Goal: Contribute content: Contribute content

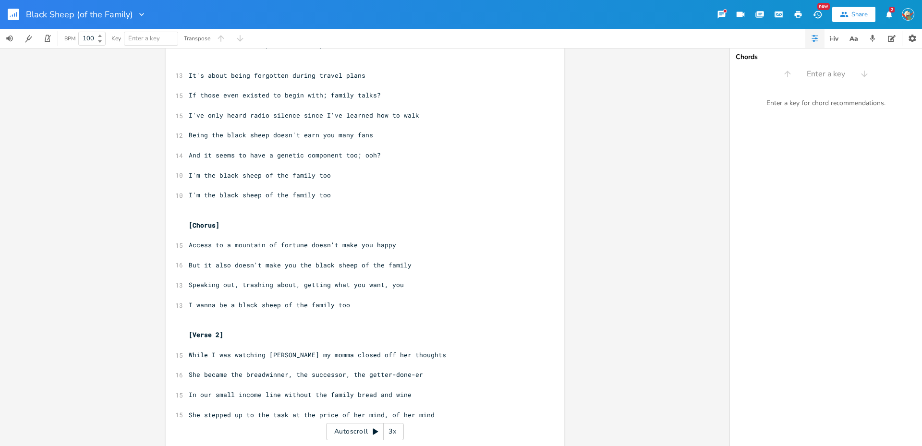
scroll to position [192, 0]
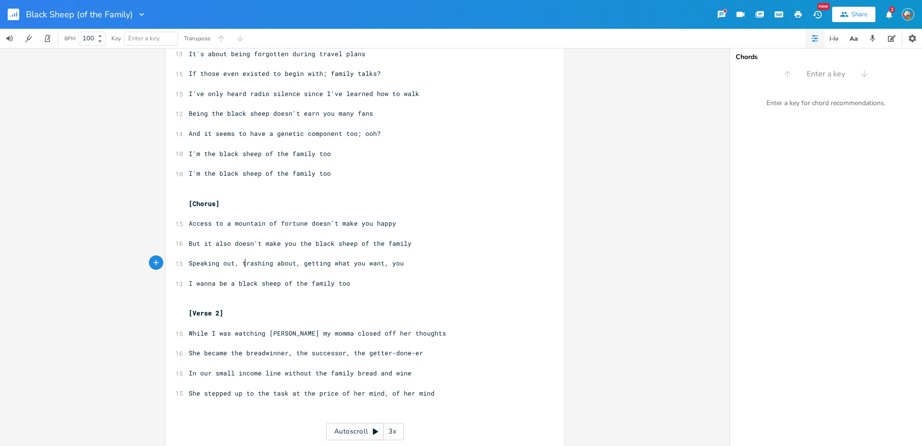
click at [243, 261] on span "Speaking out, trashing about, getting what you want, you" at bounding box center [296, 263] width 215 height 9
type textarea "h"
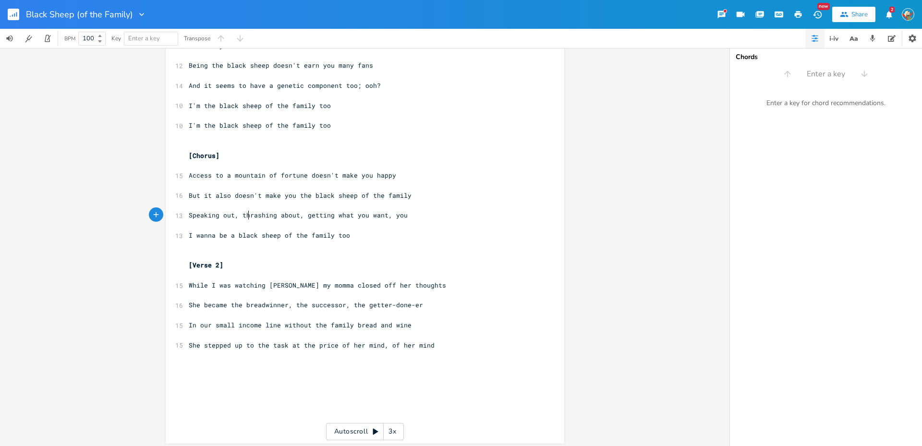
scroll to position [243, 0]
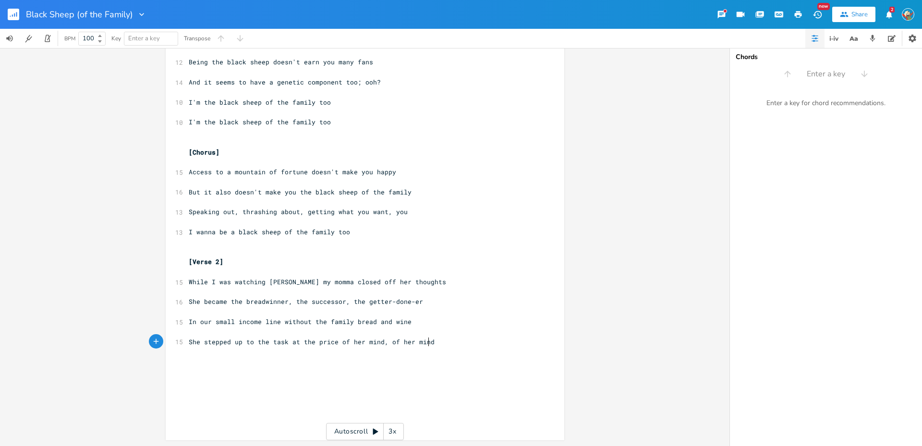
click at [432, 339] on pre "She stepped up to the task at the price of her mind, of her mind" at bounding box center [360, 342] width 347 height 10
type textarea "(...)"
type textarea "F"
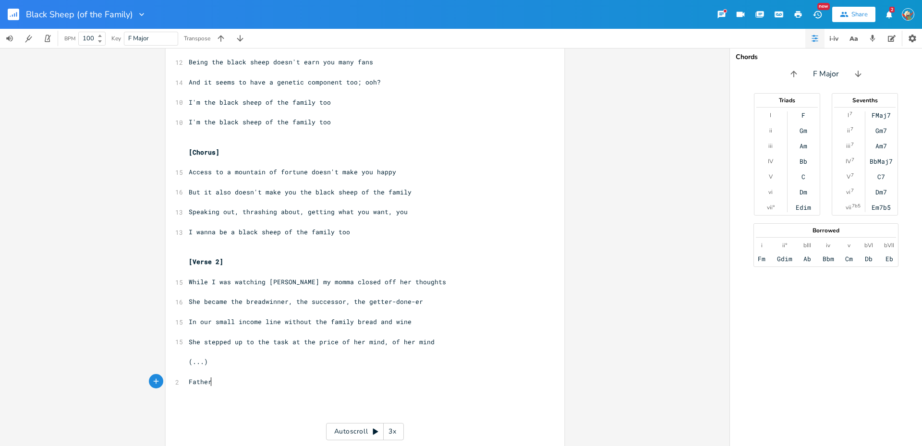
type textarea "Father"
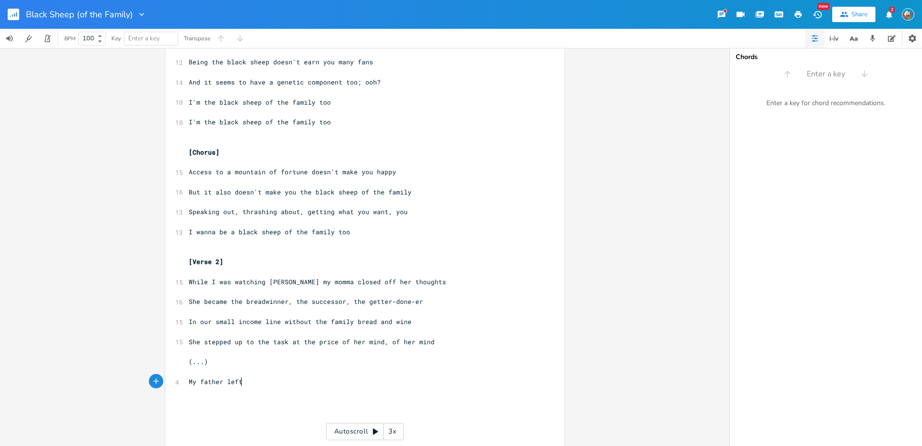
scroll to position [0, 39]
type textarea "My father left it"
type textarea "stayee"
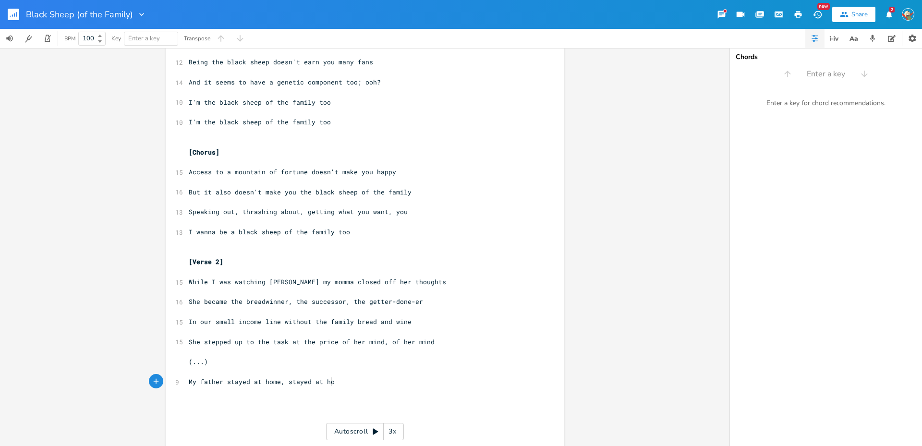
type textarea "d at home, stayed at home"
type textarea "Through the day had nowhere to go, no"
type textarea "Trucking industry slowly growing"
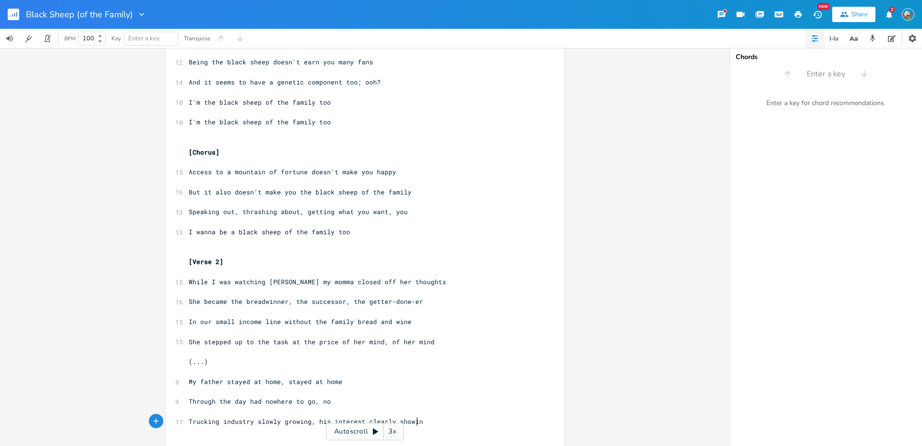
scroll to position [0, 81]
type textarea ", his interest clearly showing"
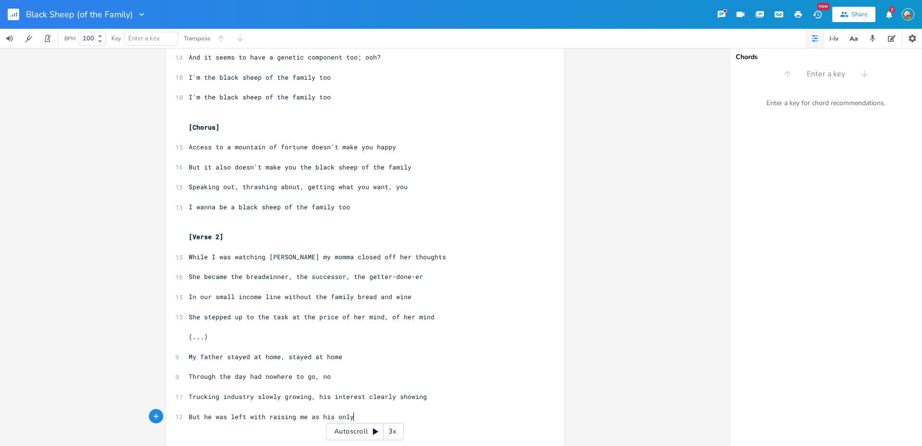
scroll to position [0, 122]
type textarea "But he was left with raising me as his only activity"
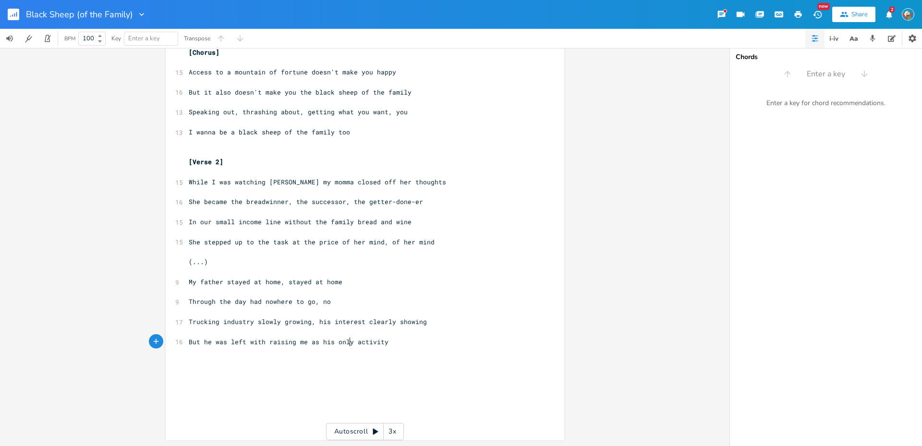
click at [416, 340] on pre "But he was left with raising me as his only activity" at bounding box center [360, 342] width 347 height 10
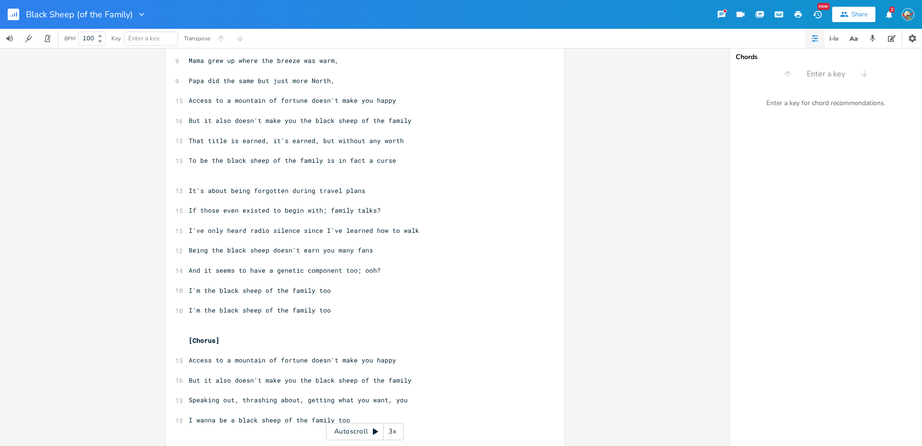
scroll to position [7, 0]
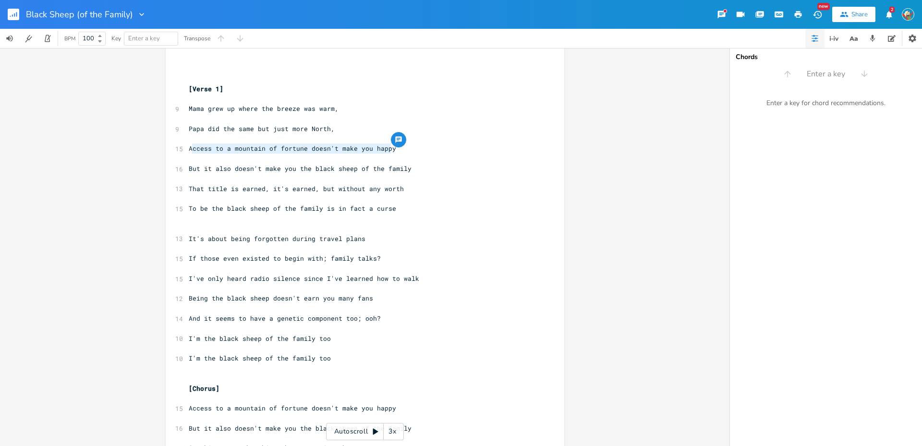
drag, startPoint x: 399, startPoint y: 147, endPoint x: 189, endPoint y: 148, distance: 210.8
click at [189, 148] on pre "Access to a mountain of fortune doesn't make you happy" at bounding box center [360, 149] width 347 height 10
type textarea "ccess to a mountain of fortune doesn't make you happy"
click at [272, 148] on span "Access to a mountain of fortune doesn't make you happy" at bounding box center [292, 148] width 207 height 9
drag, startPoint x: 302, startPoint y: 148, endPoint x: 212, endPoint y: 147, distance: 89.8
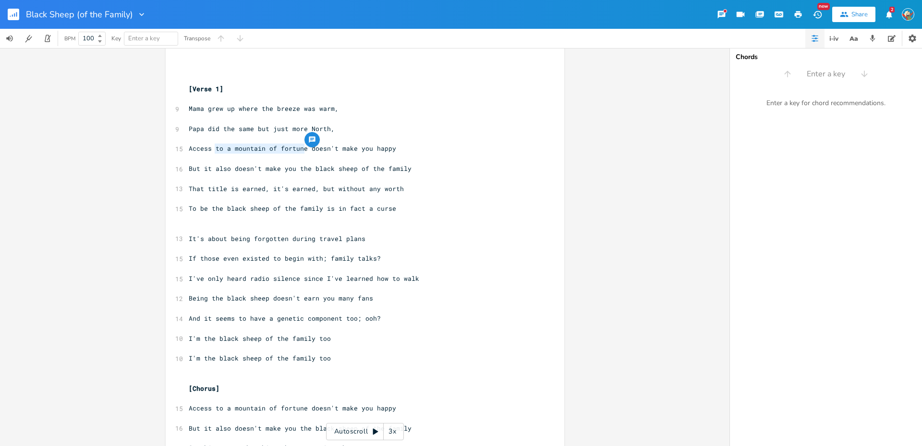
click at [212, 147] on span "Access to a mountain of fortune doesn't make you happy" at bounding box center [292, 148] width 207 height 9
type textarea "money"
click at [210, 147] on span "Access money doesn't make you happy" at bounding box center [256, 148] width 134 height 9
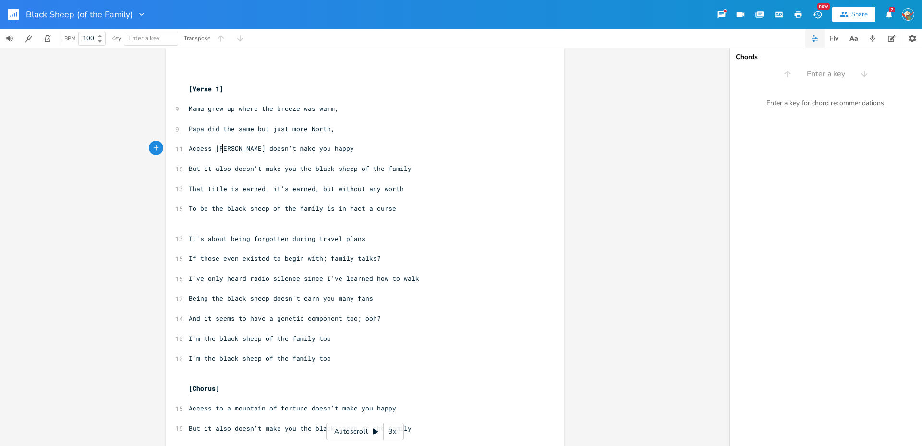
type textarea "to"
drag, startPoint x: 338, startPoint y: 169, endPoint x: 183, endPoint y: 165, distance: 154.7
click at [183, 165] on div "But it also doesn't make you the black sheep of the family x ​ ​ [Verse 1] ​ 9 …" at bounding box center [365, 422] width 398 height 750
type textarea "Without it, you're the black sh"
type textarea "sheep of the family"
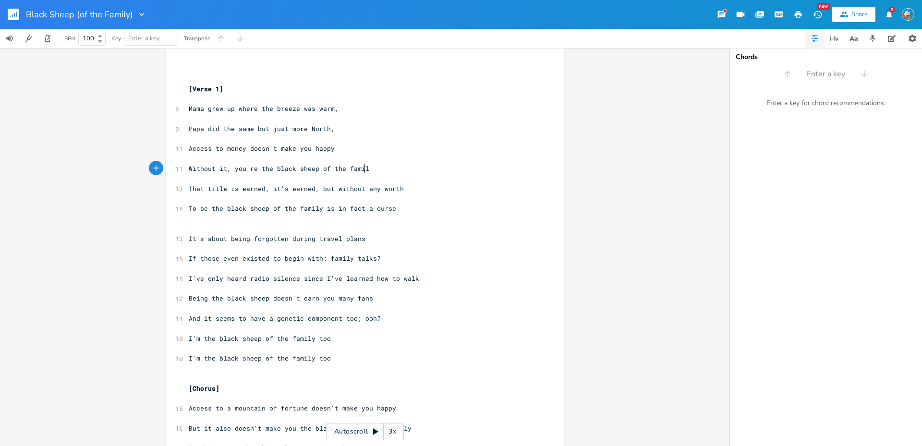
scroll to position [0, 54]
type textarea "Access to money doesn't make you happy"
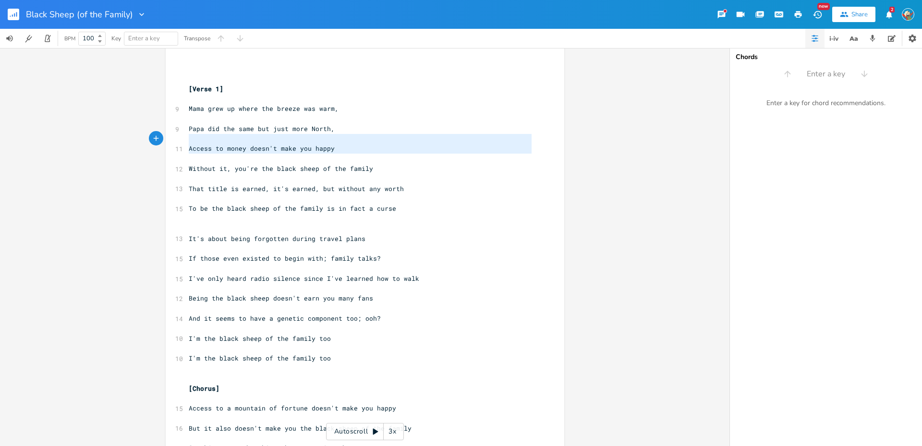
drag, startPoint x: 379, startPoint y: 164, endPoint x: 228, endPoint y: 139, distance: 152.7
click at [228, 139] on div "​ ​ [Verse 1] ​ 9 Mama grew up where the breeze was warm, ​ 9 Papa did the same…" at bounding box center [360, 423] width 347 height 719
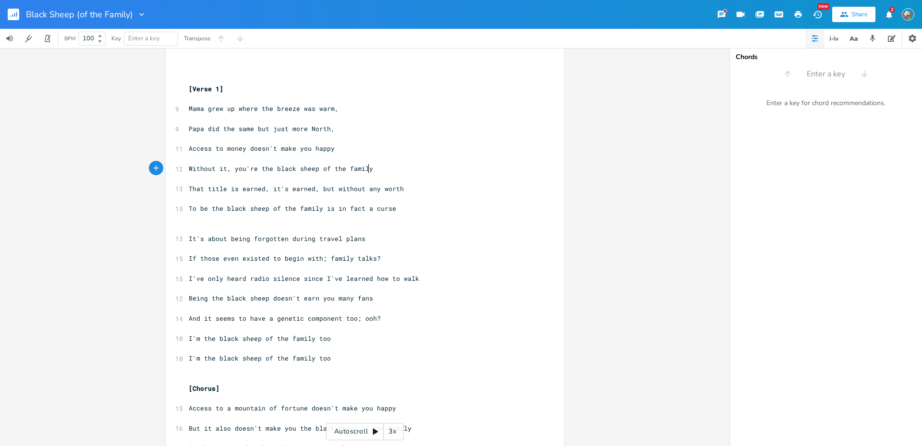
type textarea "Access to money doesn't make you happy Without it, you're the black sheep of th…"
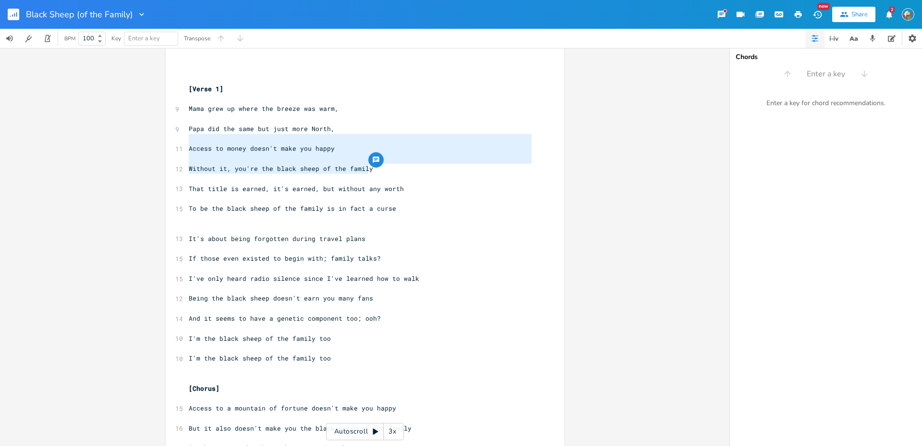
drag, startPoint x: 371, startPoint y: 169, endPoint x: 174, endPoint y: 141, distance: 198.9
click at [174, 141] on div "Access to money doesn't make you happy Without it, you're the black sheep of th…" at bounding box center [365, 422] width 398 height 750
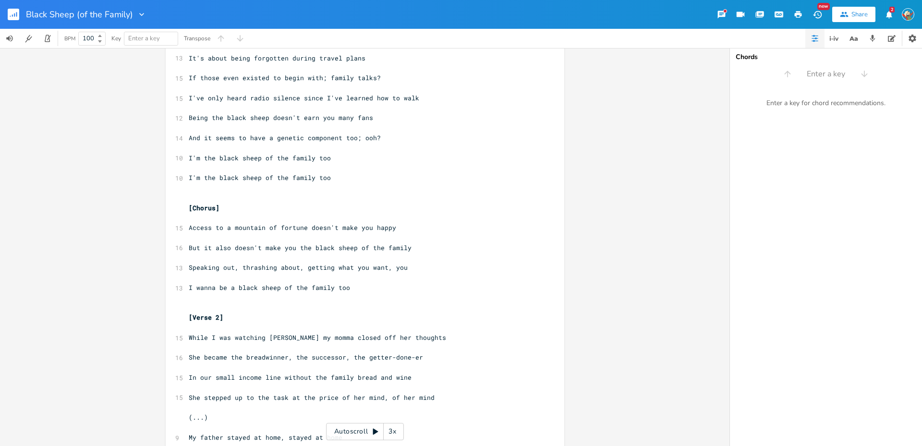
scroll to position [199, 0]
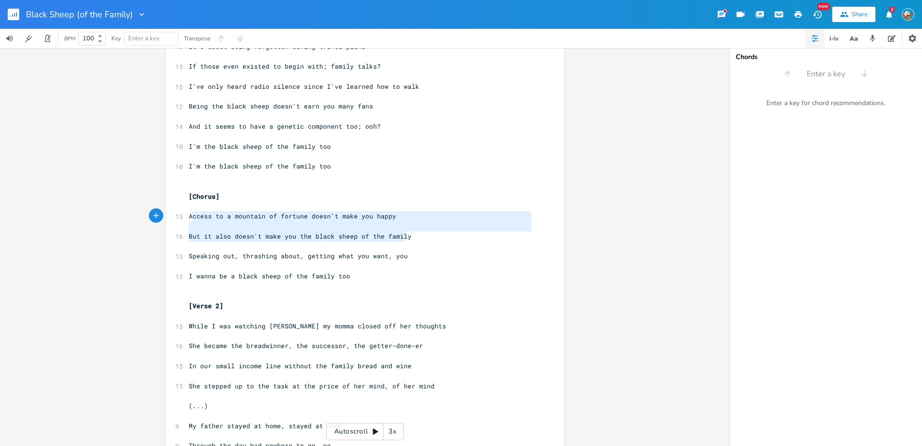
type textarea "Access to a mountain of fortune doesn't make you happy But it also doesn't make…"
drag, startPoint x: 417, startPoint y: 235, endPoint x: 187, endPoint y: 215, distance: 230.3
click at [187, 215] on div "​ ​ [Verse 1] ​ 9 Mama grew up where the breeze was warm, ​ 9 Papa did the same…" at bounding box center [360, 231] width 347 height 719
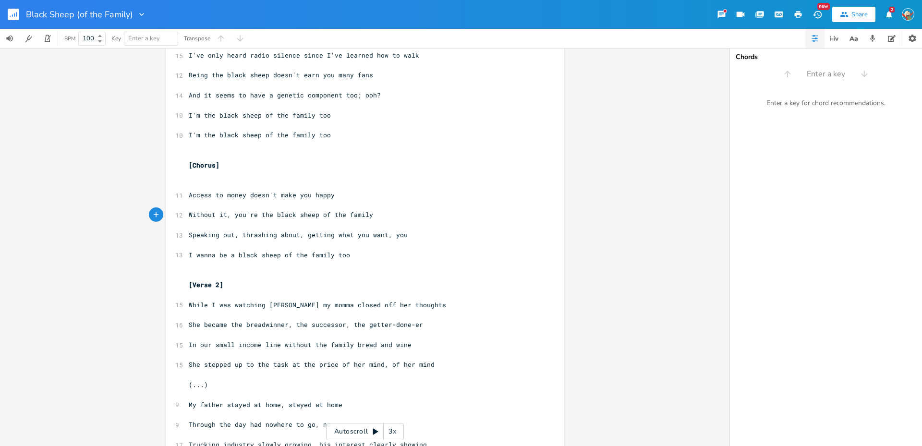
scroll to position [247, 0]
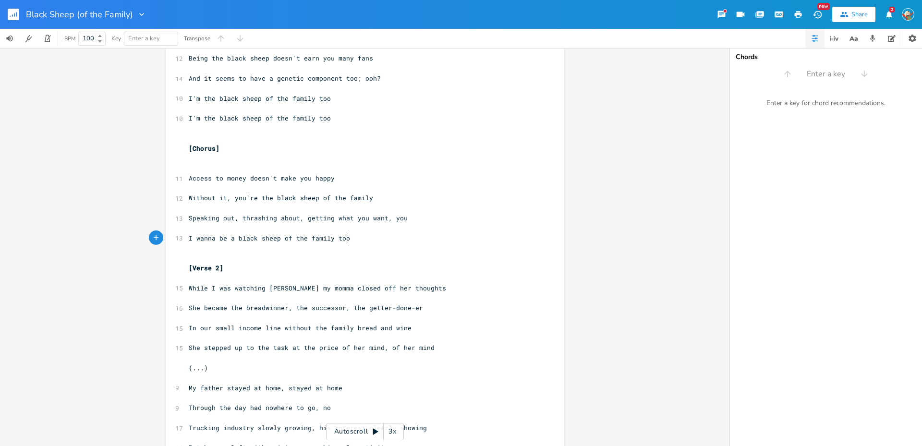
click at [364, 238] on pre "I wanna be a black sheep of the family too" at bounding box center [360, 238] width 347 height 10
click at [413, 219] on pre "Speaking out, thrashing about, getting what you want, you" at bounding box center [360, 218] width 347 height 10
type textarea ","
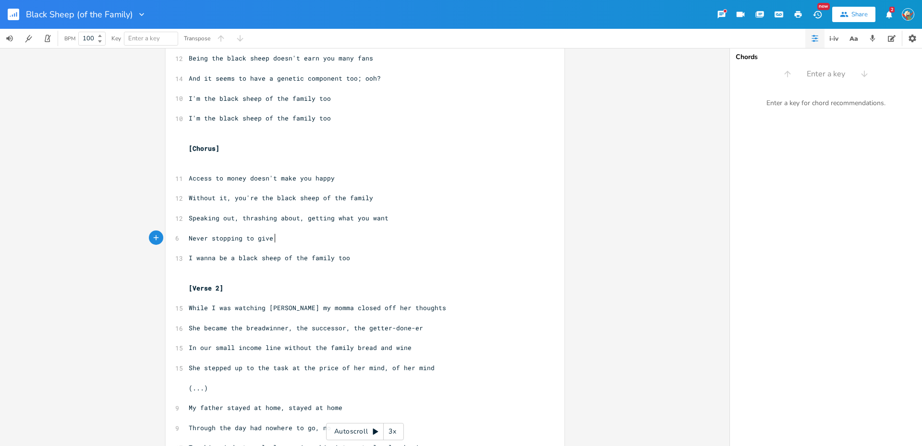
scroll to position [0, 66]
type textarea "Never stopping to give your o"
type textarea "s"
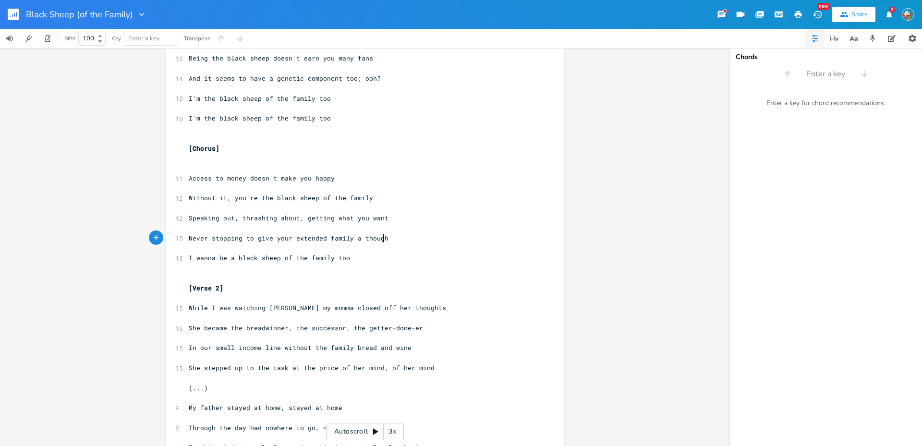
type textarea "extended family a thought"
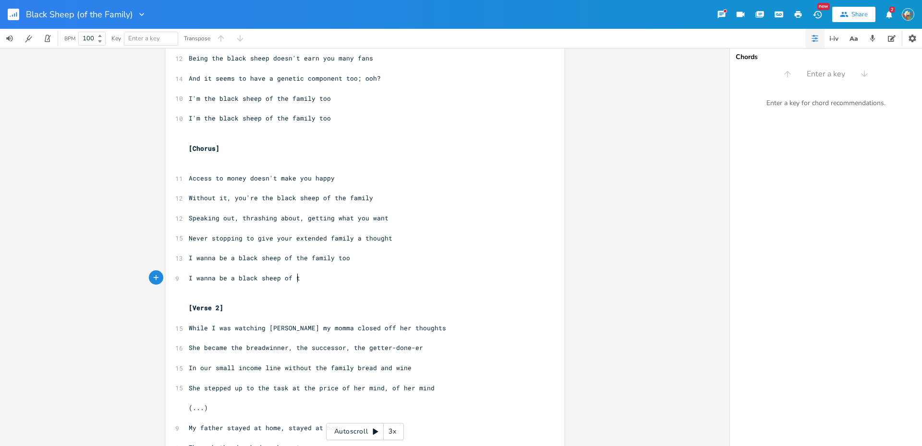
type textarea "I wanna be a black sheep of tghe"
type textarea "he famiyl too"
type textarea "ly too"
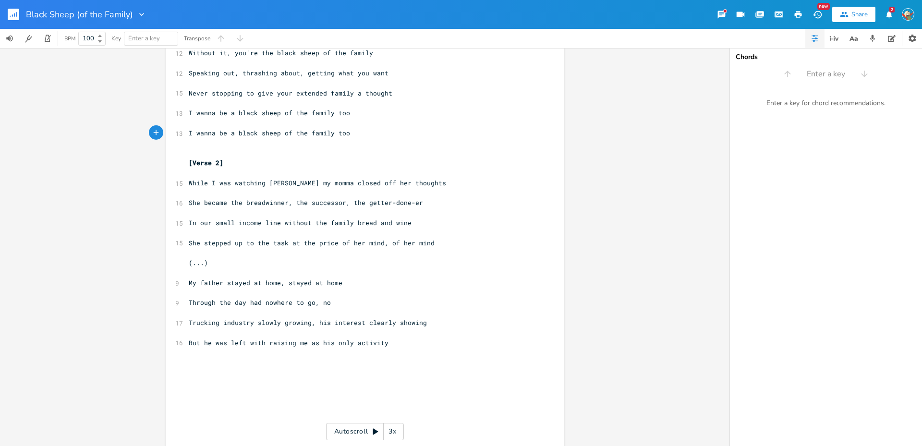
scroll to position [413, 0]
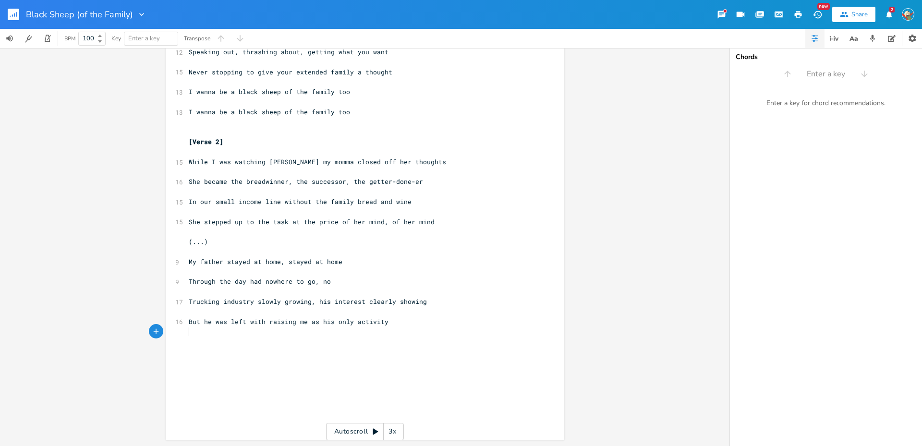
click at [410, 330] on pre "​" at bounding box center [360, 331] width 347 height 10
type textarea "We"
type textarea "Wealth didn't come by easy, but they made it work, they mad"
type textarea "k"
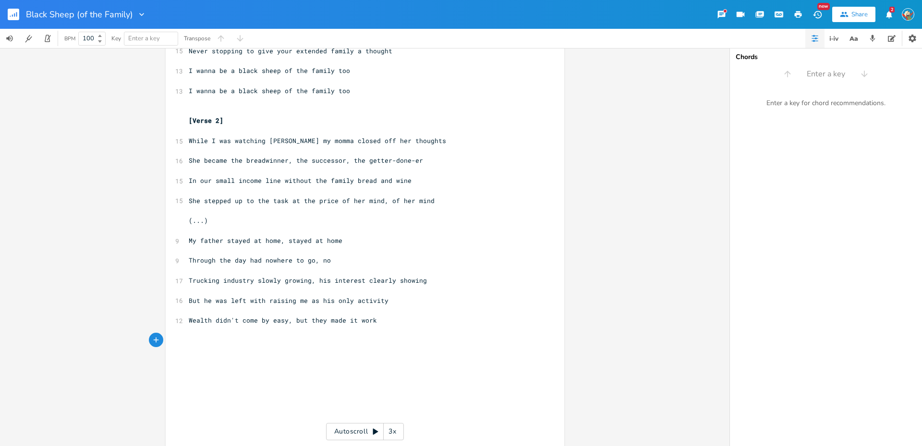
scroll to position [443, 0]
